Goal: Task Accomplishment & Management: Use online tool/utility

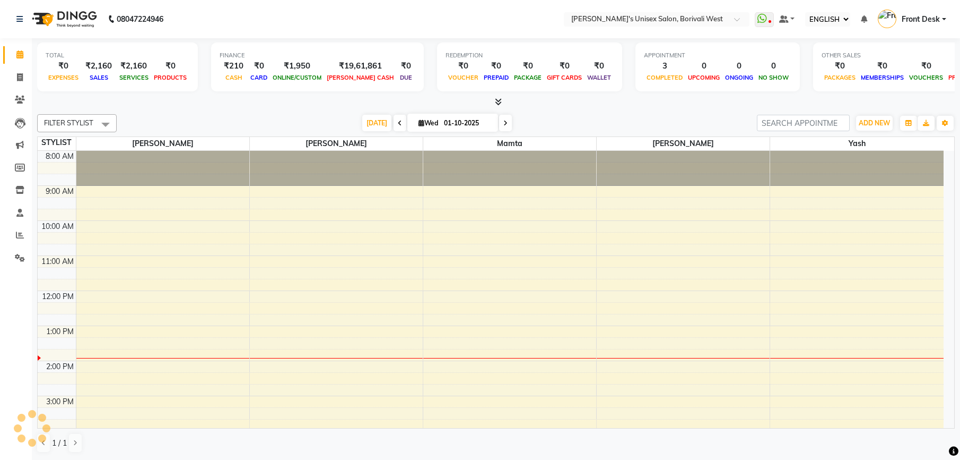
select select "ec"
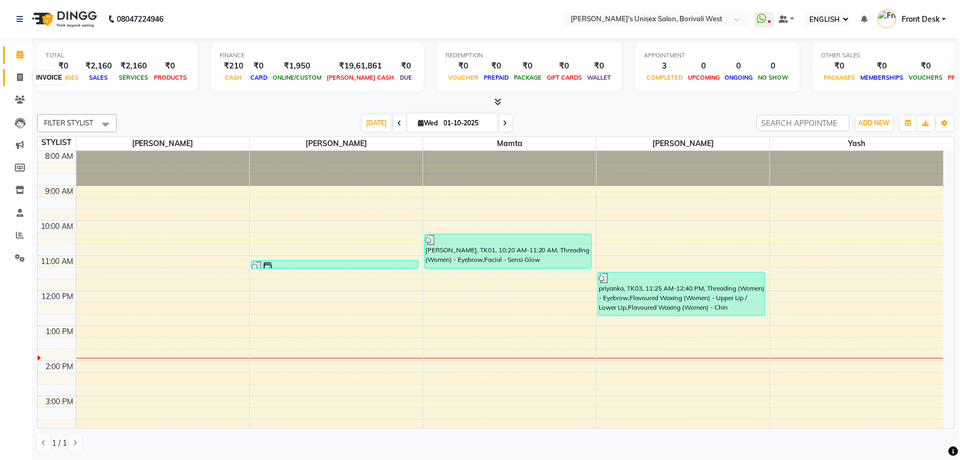
click at [19, 72] on span at bounding box center [20, 78] width 19 height 12
select select "service"
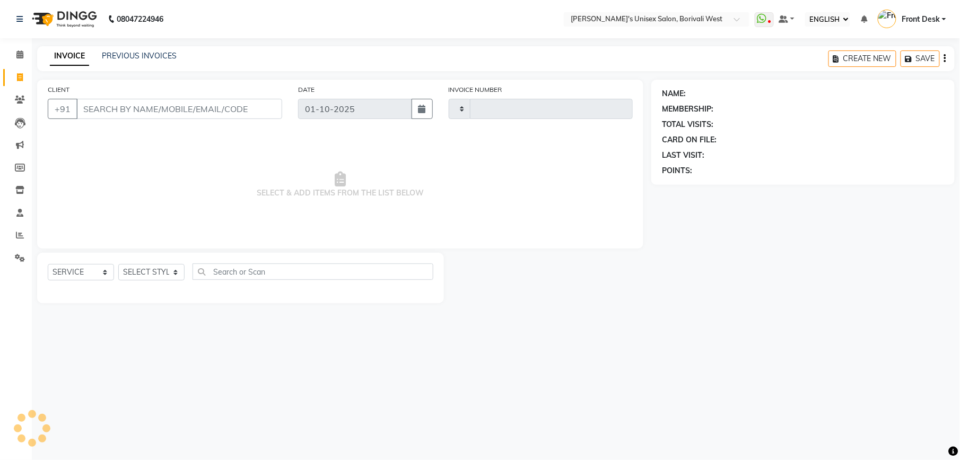
type input "1205"
select select "4025"
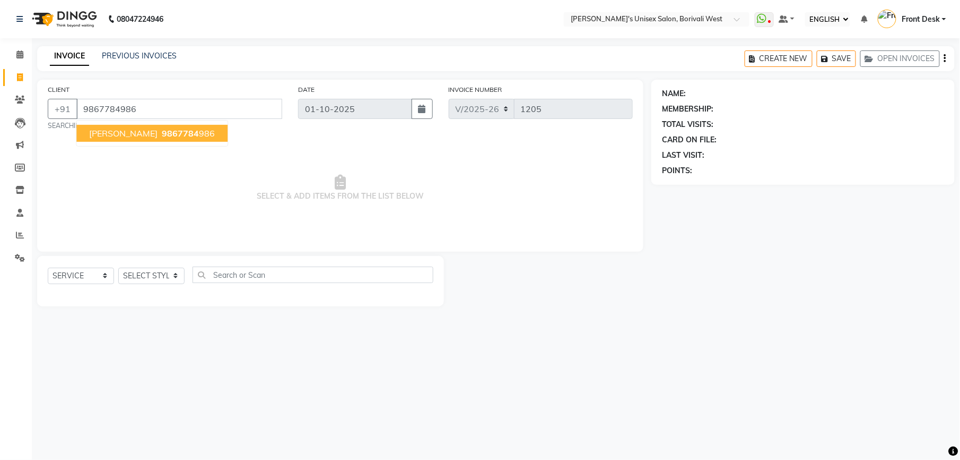
type input "9867784986"
click at [132, 128] on span "[PERSON_NAME]" at bounding box center [123, 133] width 68 height 11
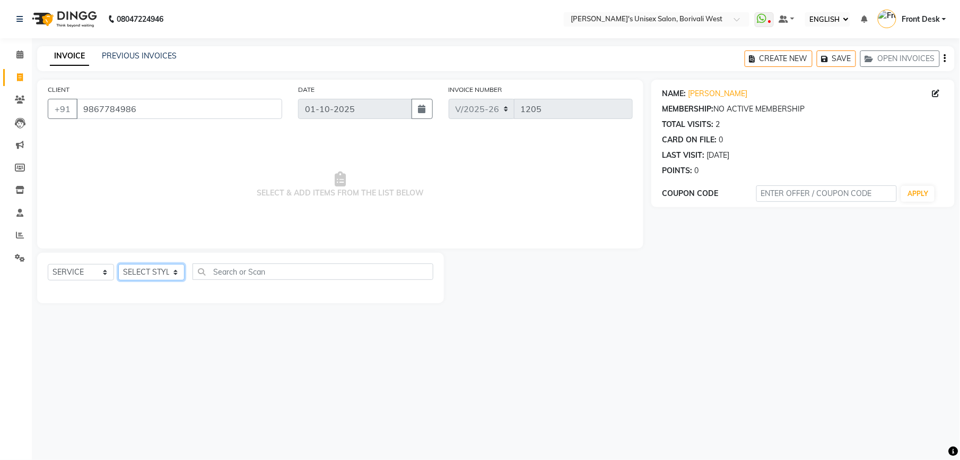
click at [175, 270] on select "SELECT STYLIST Front Desk [PERSON_NAME] Mamta [PERSON_NAME] Yash" at bounding box center [151, 272] width 66 height 16
select select "25222"
click at [118, 264] on select "SELECT STYLIST Front Desk [PERSON_NAME] Mamta [PERSON_NAME] Yash" at bounding box center [151, 272] width 66 height 16
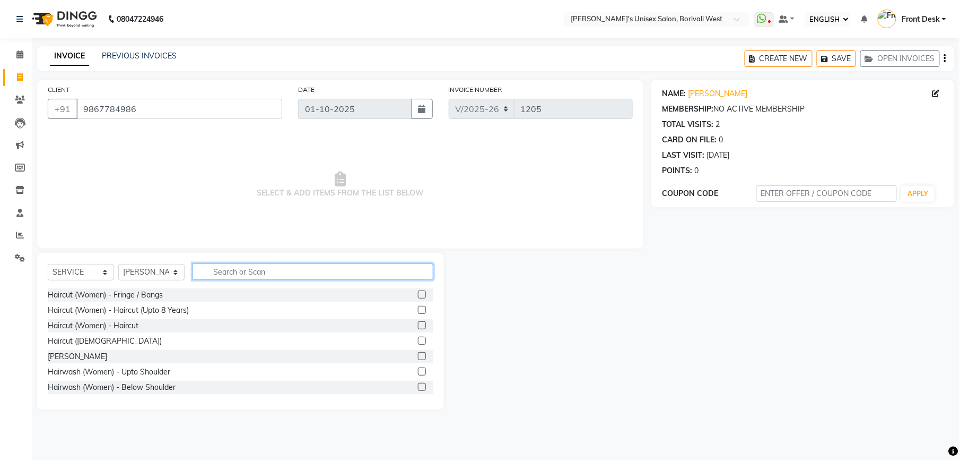
click at [287, 272] on input "text" at bounding box center [313, 271] width 241 height 16
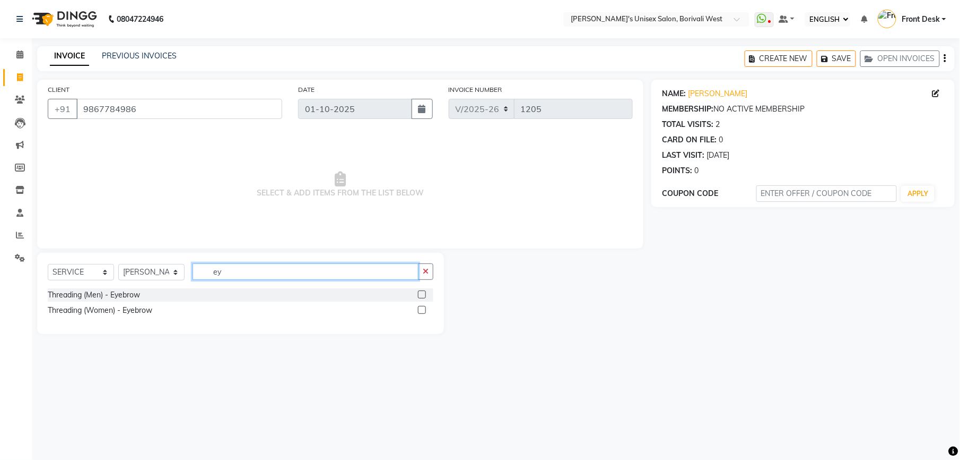
type input "ey"
click at [422, 308] on label at bounding box center [422, 310] width 8 height 8
click at [422, 308] on input "checkbox" at bounding box center [421, 310] width 7 height 7
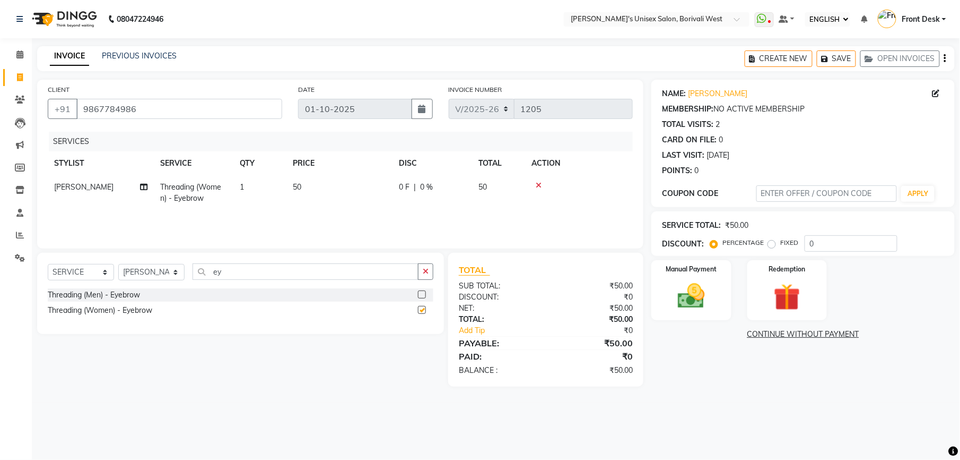
checkbox input "false"
click at [696, 285] on img at bounding box center [692, 296] width 46 height 32
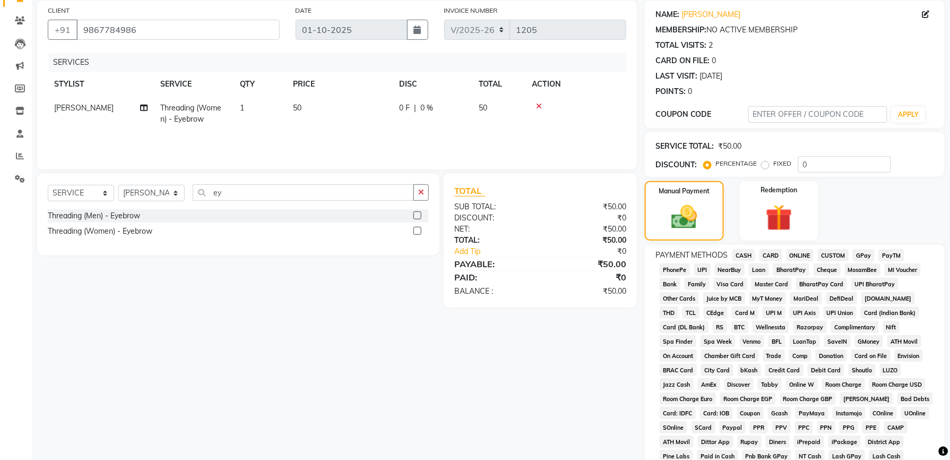
scroll to position [196, 0]
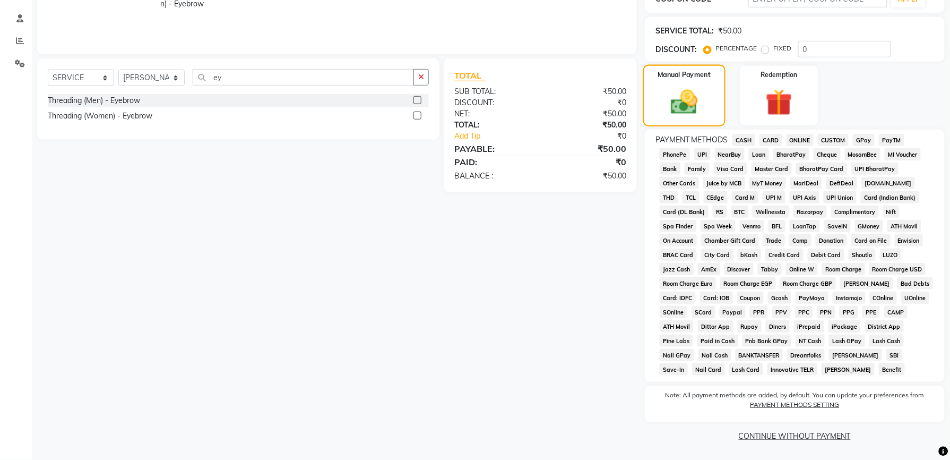
click at [690, 109] on img at bounding box center [685, 101] width 44 height 31
click at [743, 134] on span "CASH" at bounding box center [743, 140] width 23 height 12
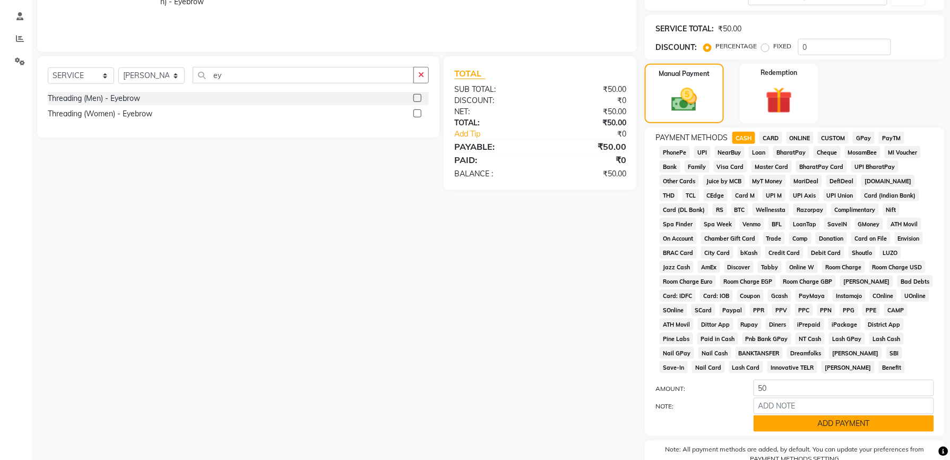
click at [827, 423] on button "ADD PAYMENT" at bounding box center [844, 423] width 180 height 16
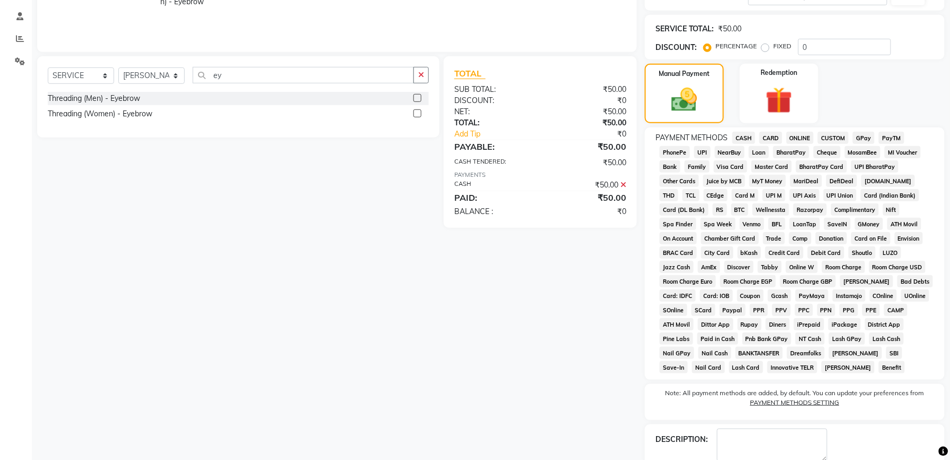
scroll to position [257, 0]
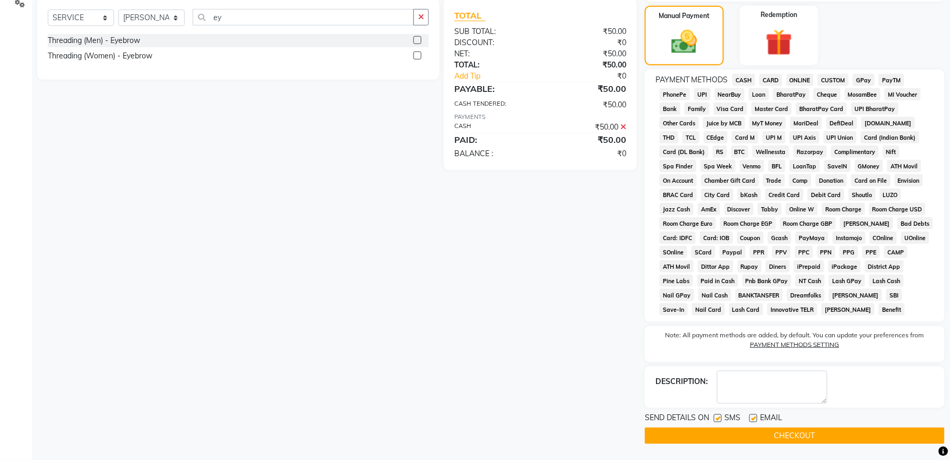
click at [790, 431] on button "CHECKOUT" at bounding box center [795, 435] width 300 height 16
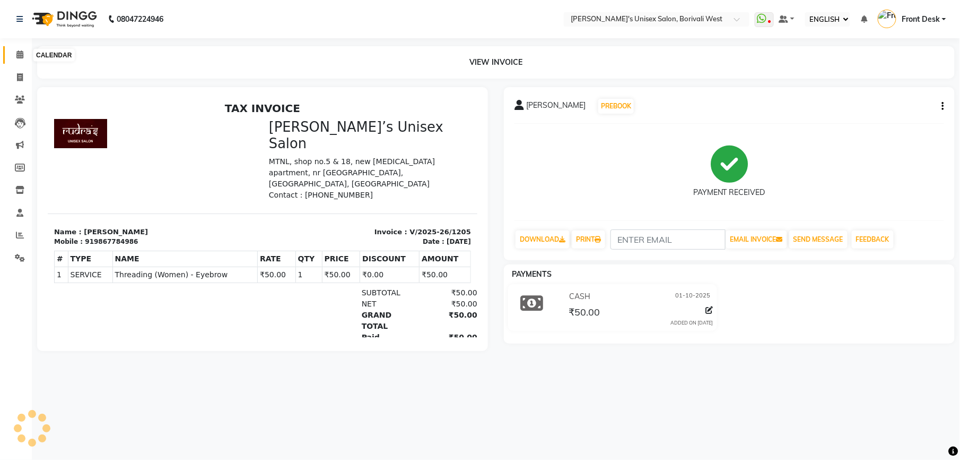
click at [19, 55] on icon at bounding box center [19, 54] width 7 height 8
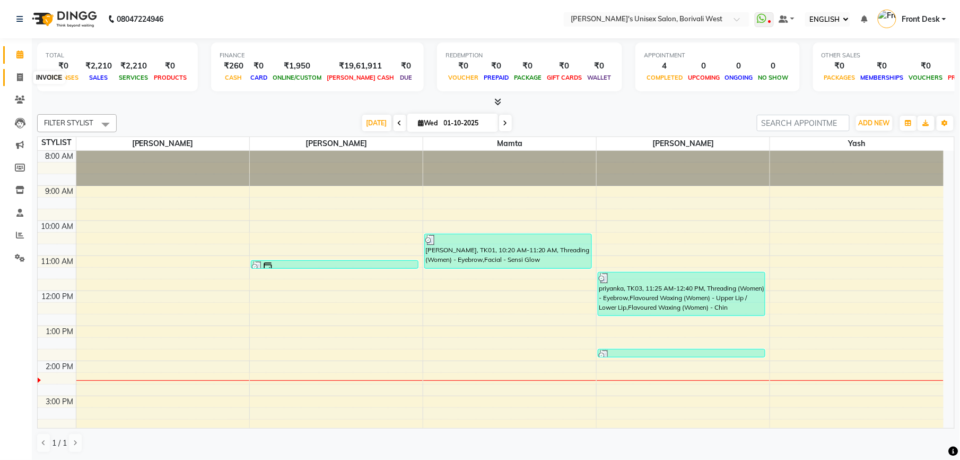
click at [19, 76] on icon at bounding box center [20, 77] width 6 height 8
select select "service"
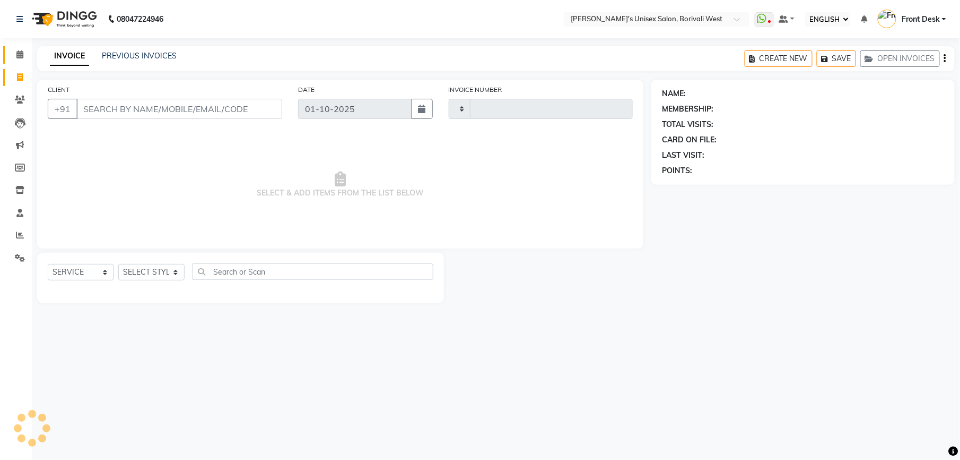
type input "1206"
select select "4025"
click at [175, 266] on select "SELECT STYLIST Front Desk [PERSON_NAME] Mamta [PERSON_NAME] Yash" at bounding box center [151, 272] width 66 height 16
select select "25222"
click at [118, 264] on select "SELECT STYLIST Front Desk [PERSON_NAME] Mamta [PERSON_NAME] Yash" at bounding box center [151, 272] width 66 height 16
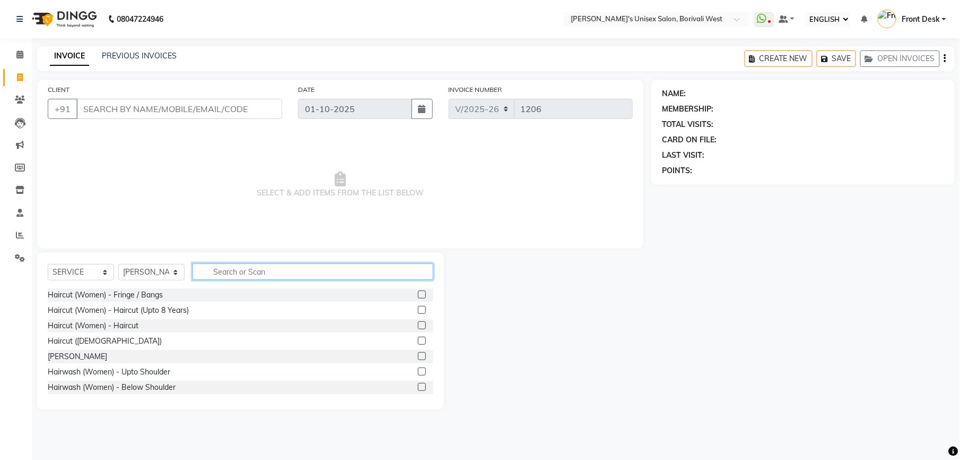
click at [219, 268] on input "text" at bounding box center [313, 271] width 241 height 16
type input "wax"
